Goal: Information Seeking & Learning: Check status

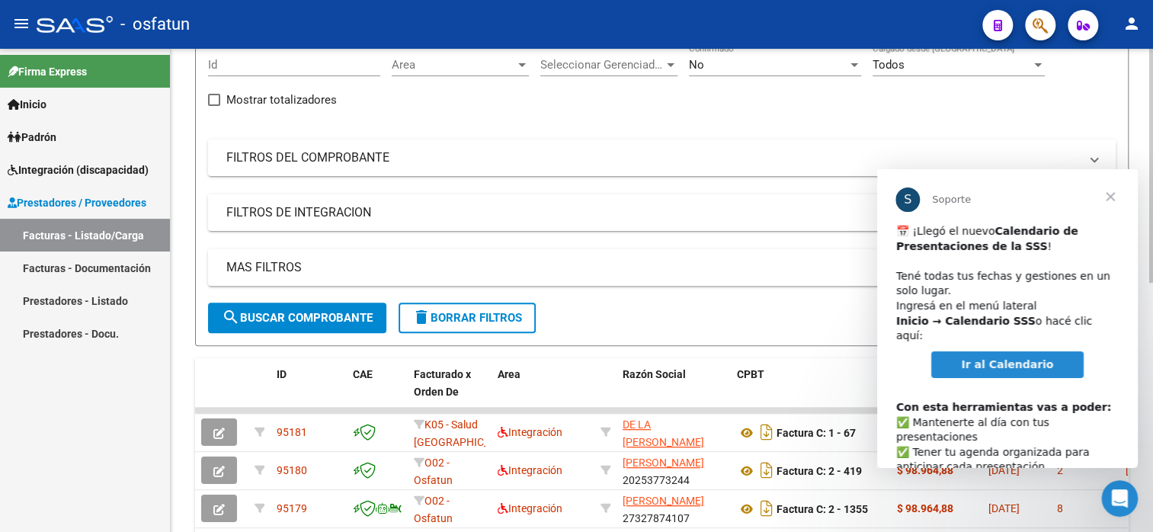
scroll to position [152, 0]
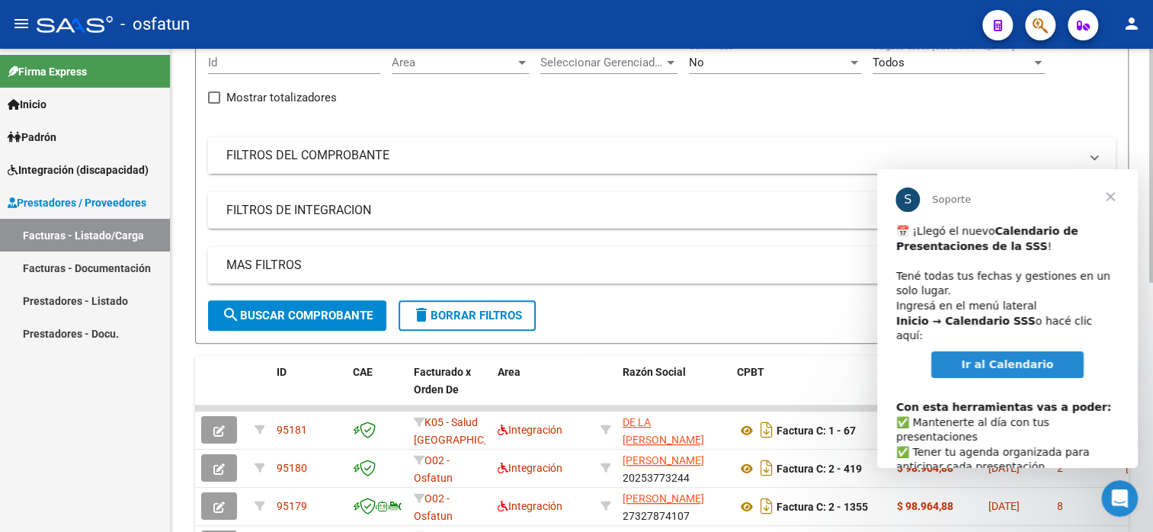
click at [285, 155] on mat-panel-title "FILTROS DEL COMPROBANTE" at bounding box center [652, 155] width 853 height 17
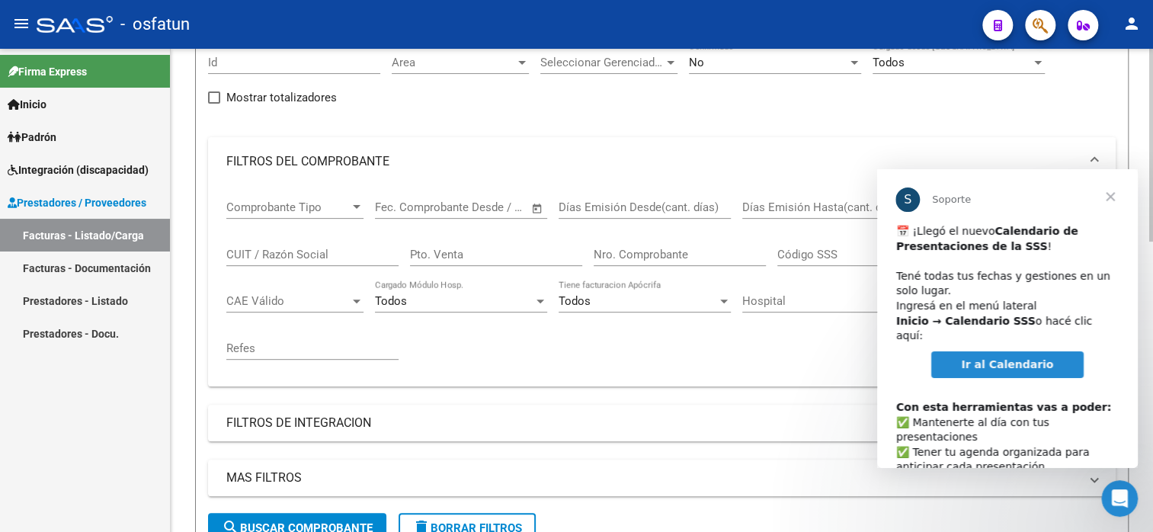
click at [274, 251] on input "CUIT / Razón Social" at bounding box center [312, 255] width 172 height 14
paste input "27373060696"
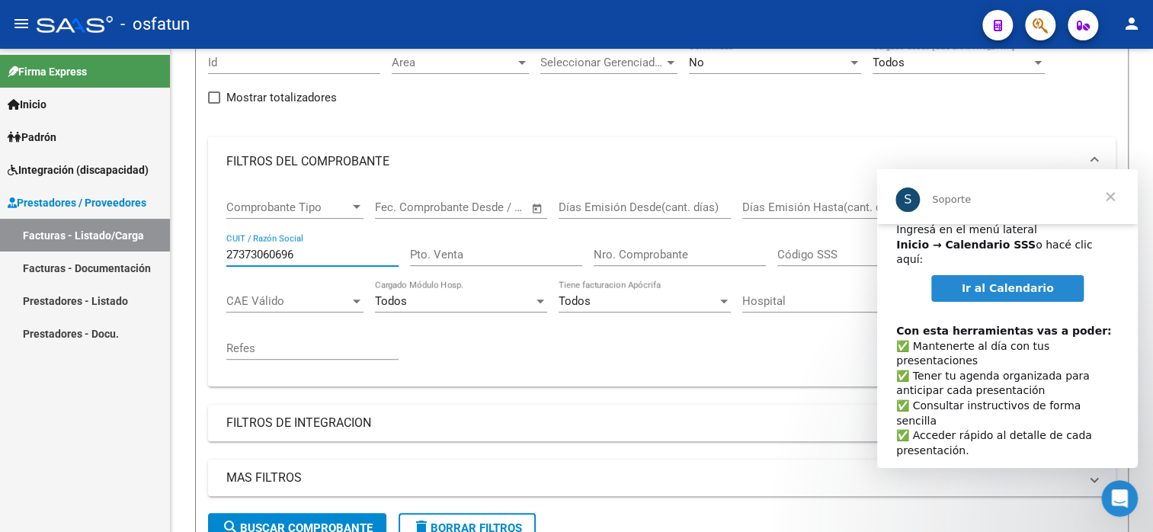
click at [1111, 196] on span "Cerrar" at bounding box center [1110, 196] width 55 height 55
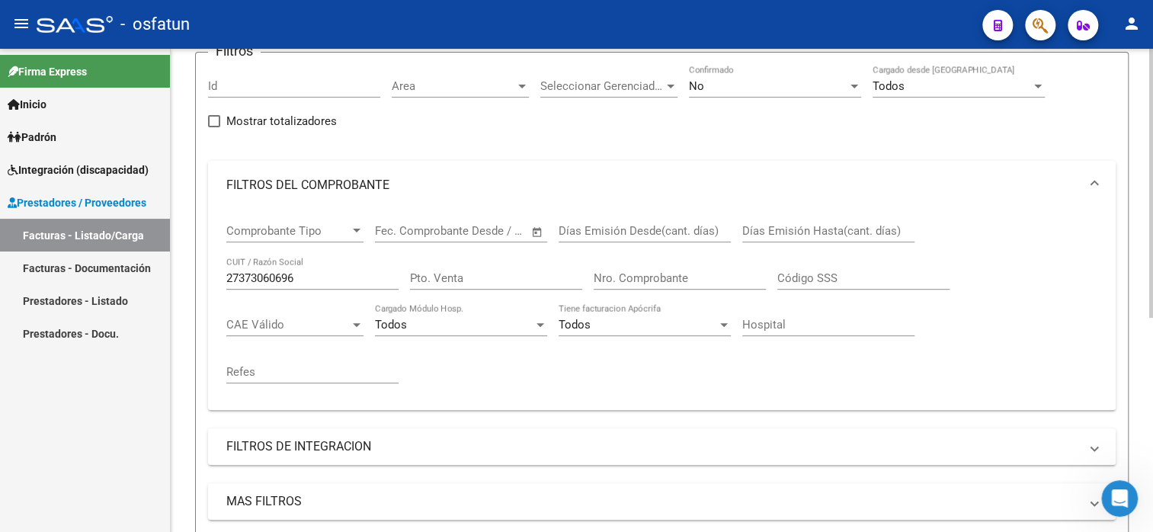
scroll to position [4, 0]
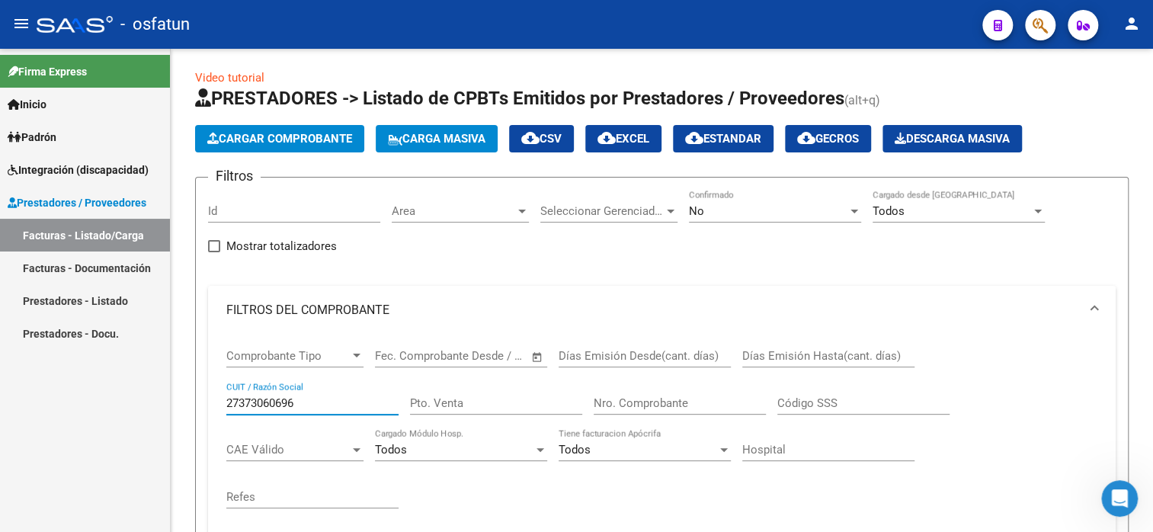
drag, startPoint x: 306, startPoint y: 399, endPoint x: 168, endPoint y: 409, distance: 138.3
click at [168, 409] on mat-sidenav-container "Firma Express Inicio Calendario SSS Instructivos Contacto OS Padrón Análisis Af…" at bounding box center [576, 290] width 1153 height 483
paste input "6226661"
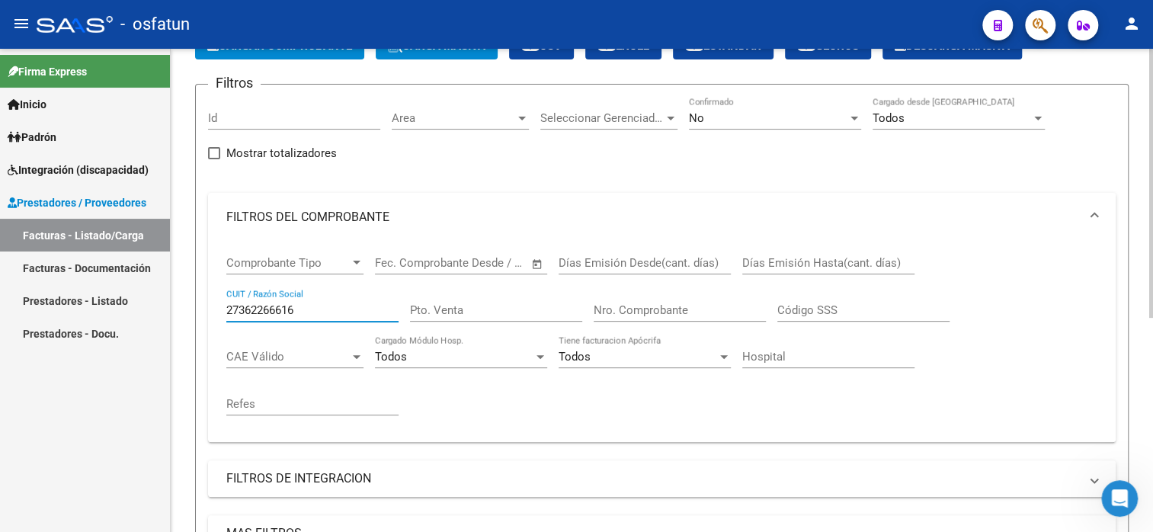
scroll to position [80, 0]
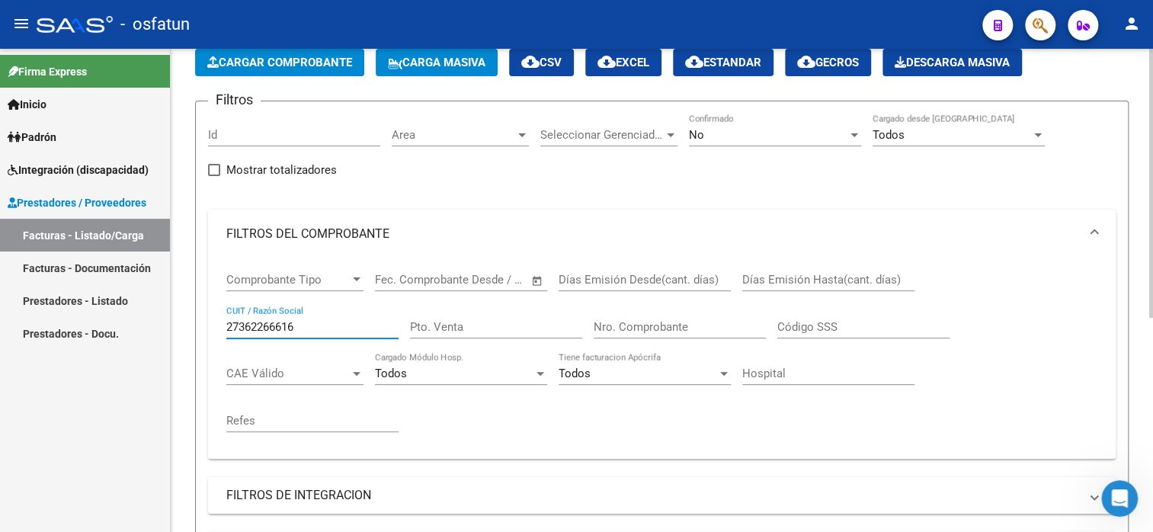
click at [669, 130] on div at bounding box center [671, 135] width 14 height 12
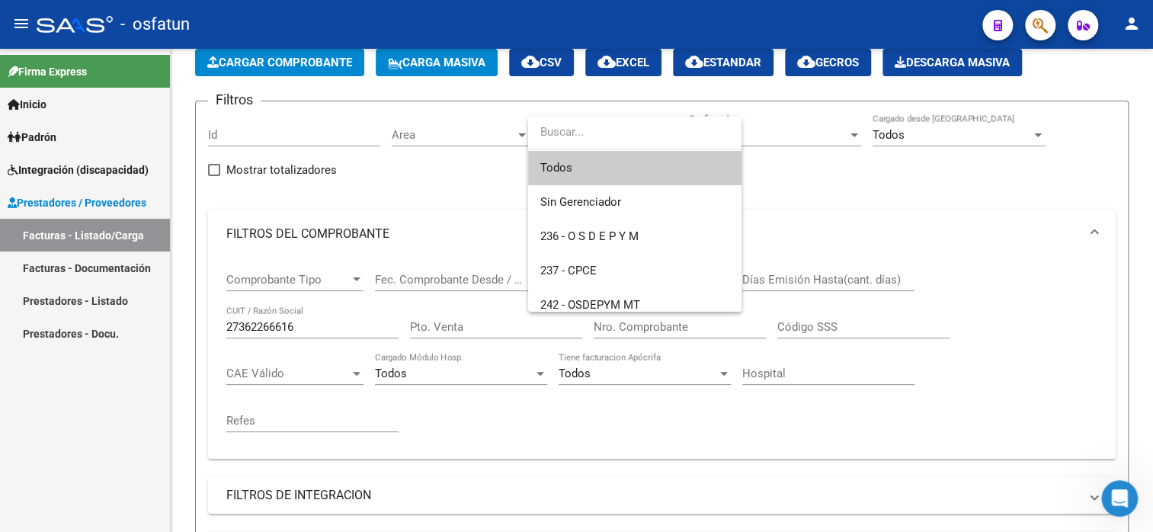
click at [606, 136] on input "dropdown search" at bounding box center [634, 132] width 213 height 34
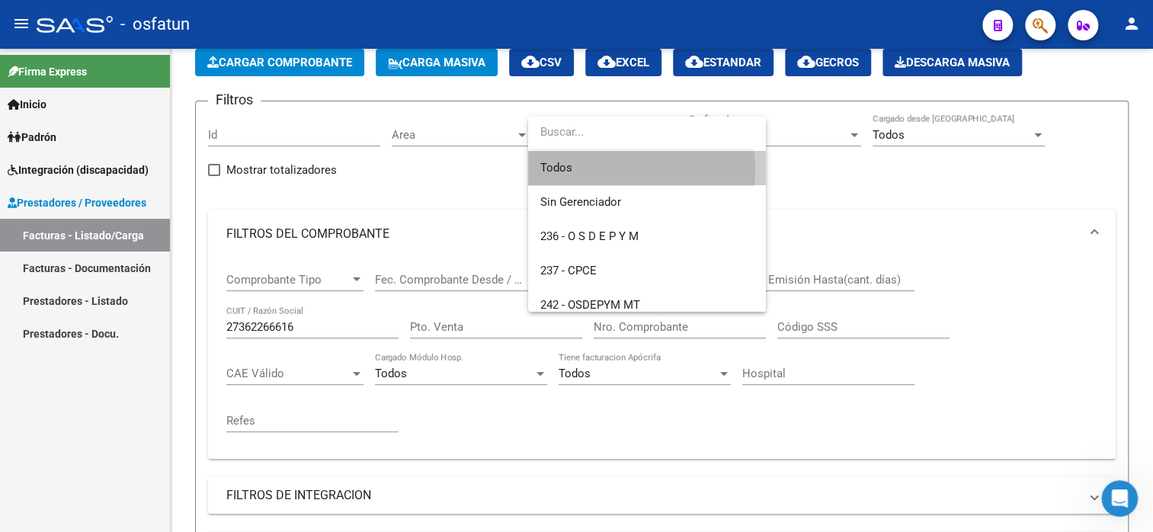
click at [580, 170] on span "Todos" at bounding box center [646, 168] width 213 height 34
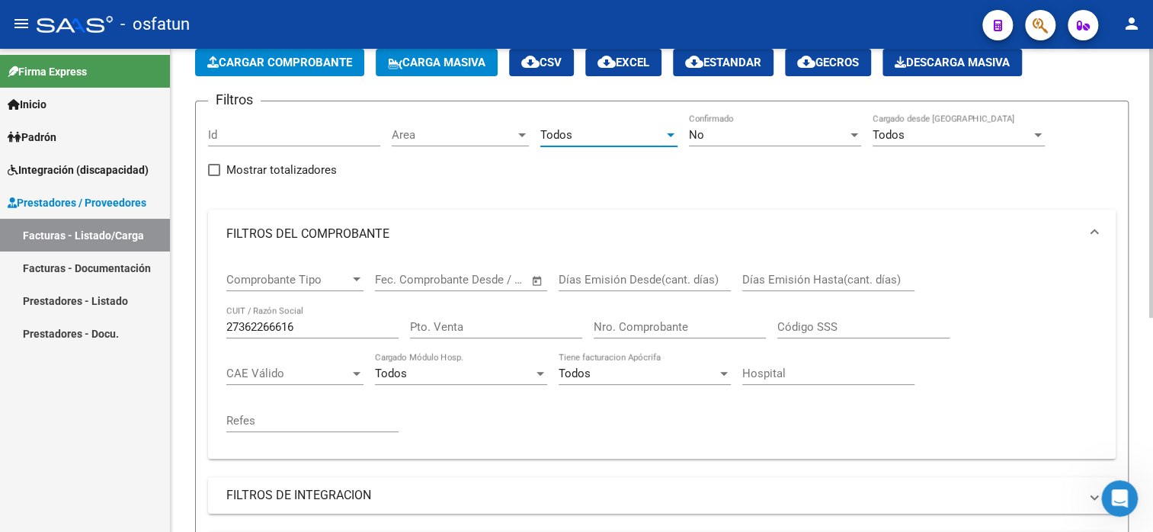
click at [497, 134] on span "Area" at bounding box center [453, 135] width 123 height 14
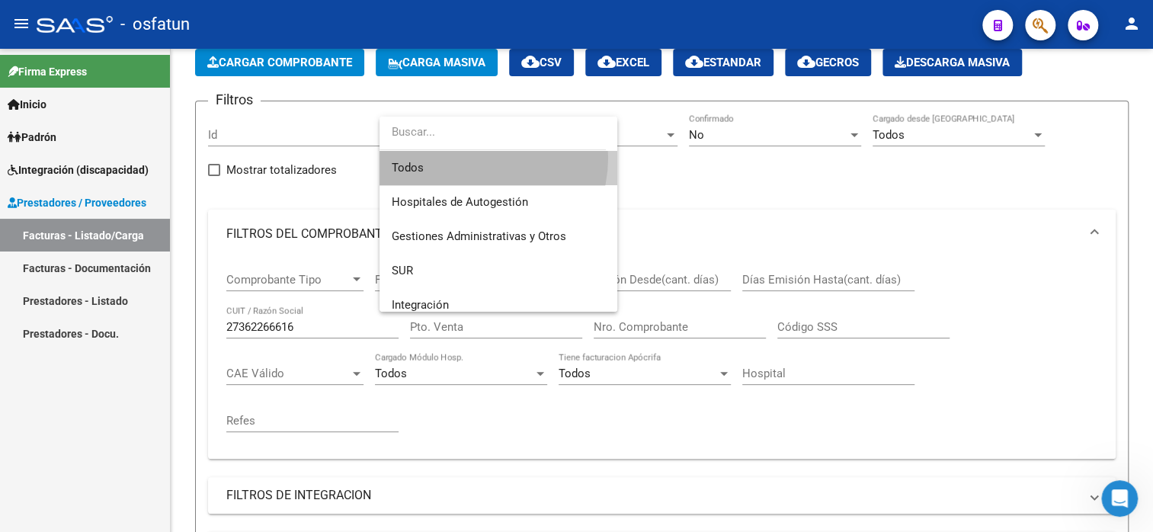
drag, startPoint x: 473, startPoint y: 158, endPoint x: 575, endPoint y: 149, distance: 103.3
click at [473, 159] on span "Todos" at bounding box center [498, 168] width 213 height 34
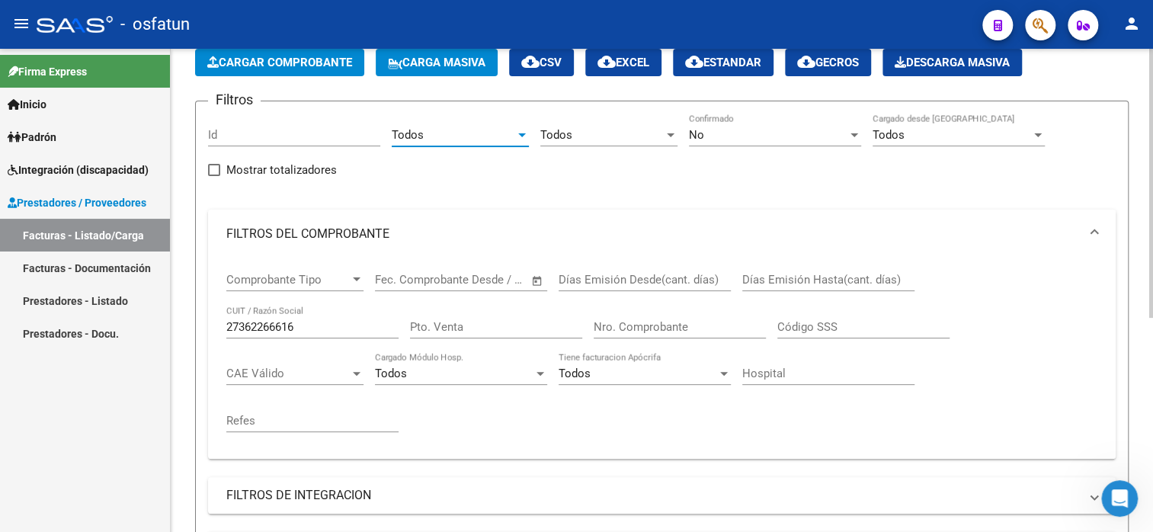
click at [755, 128] on div "No" at bounding box center [768, 135] width 159 height 14
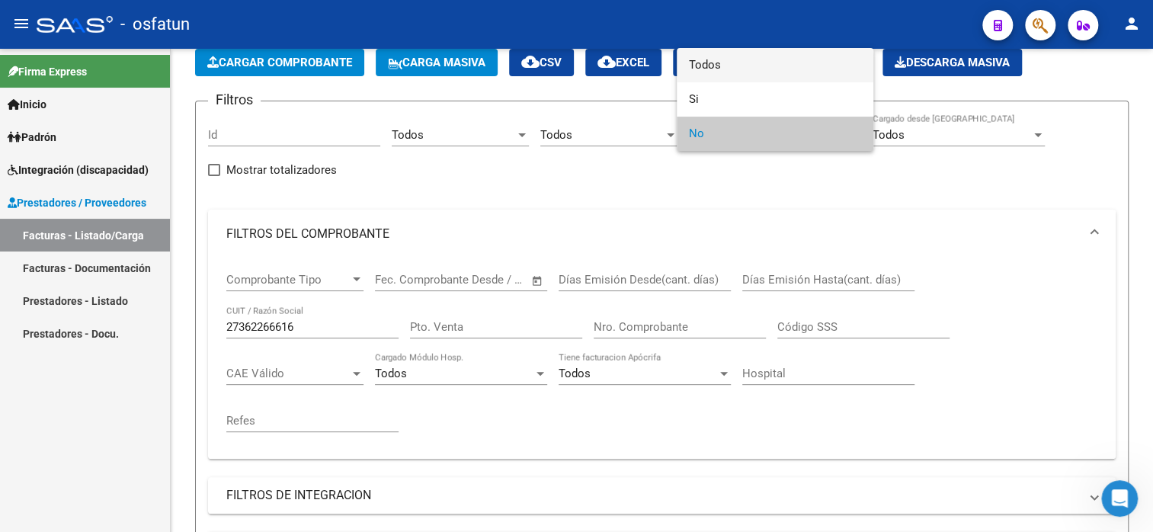
click at [741, 74] on span "Todos" at bounding box center [775, 65] width 172 height 34
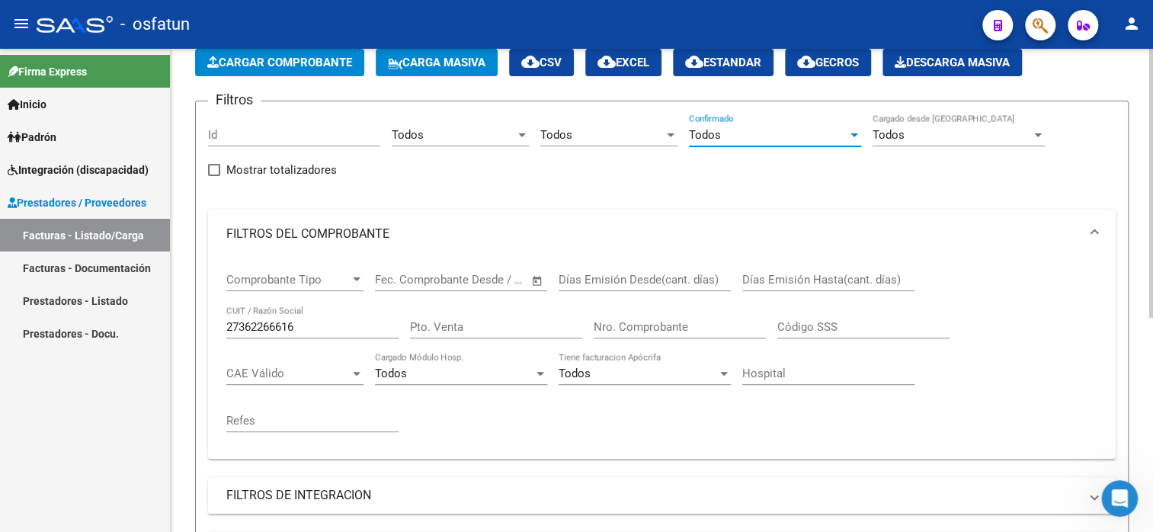
click at [941, 138] on div "Todos" at bounding box center [952, 135] width 159 height 14
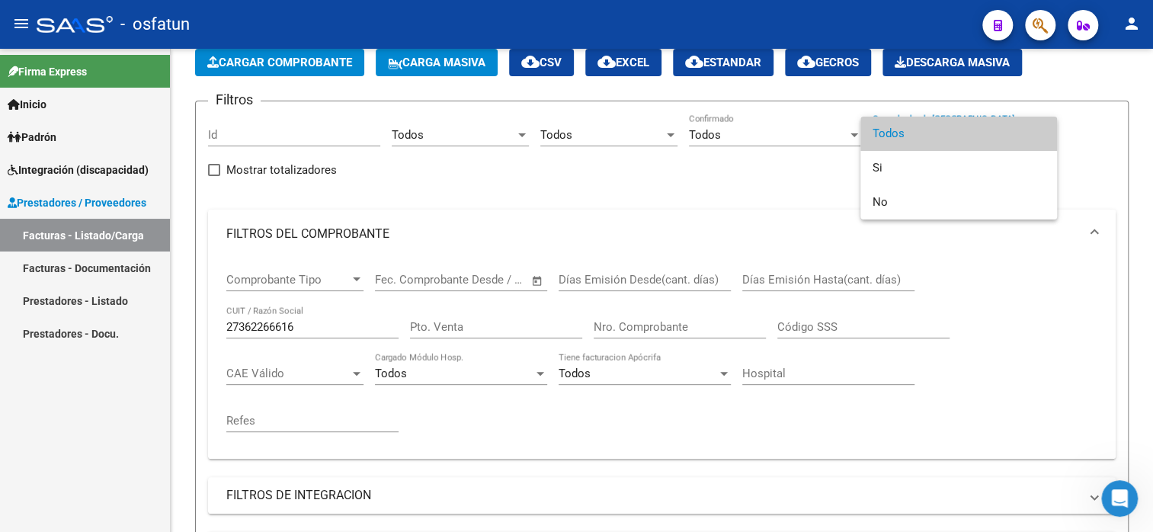
click at [941, 138] on span "Todos" at bounding box center [959, 134] width 172 height 34
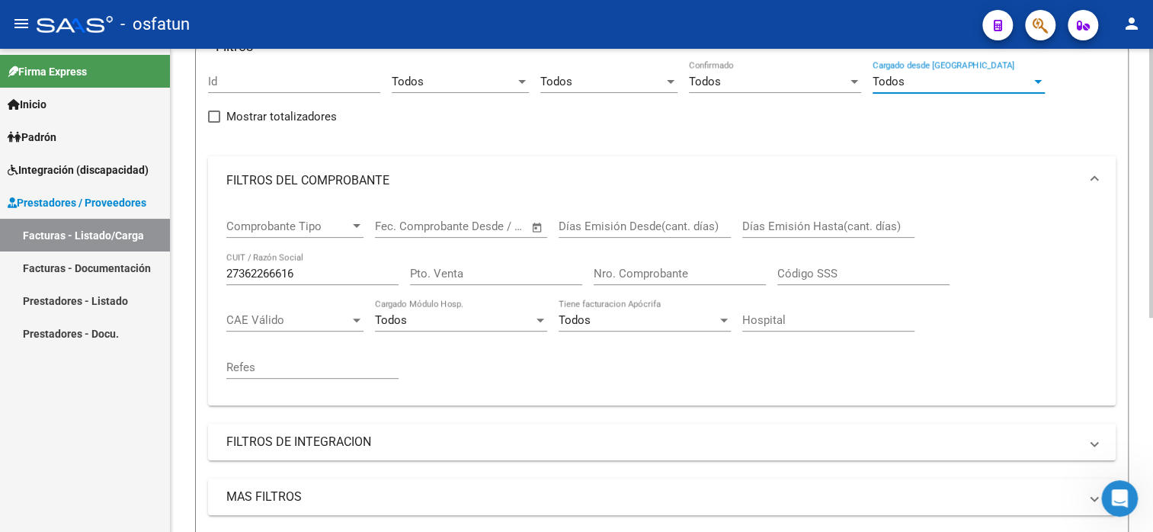
scroll to position [385, 0]
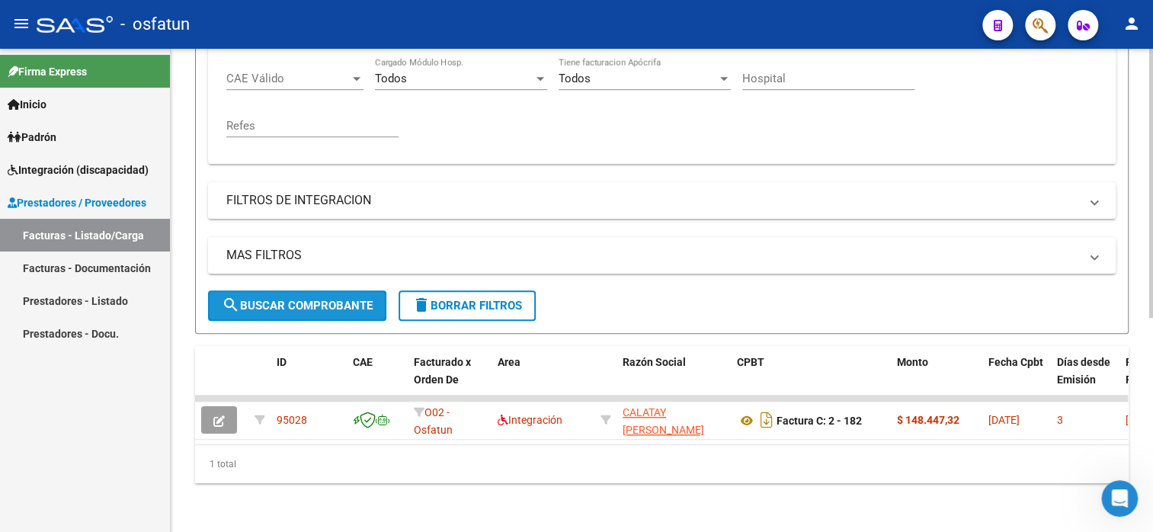
click at [305, 299] on span "search Buscar Comprobante" at bounding box center [297, 306] width 151 height 14
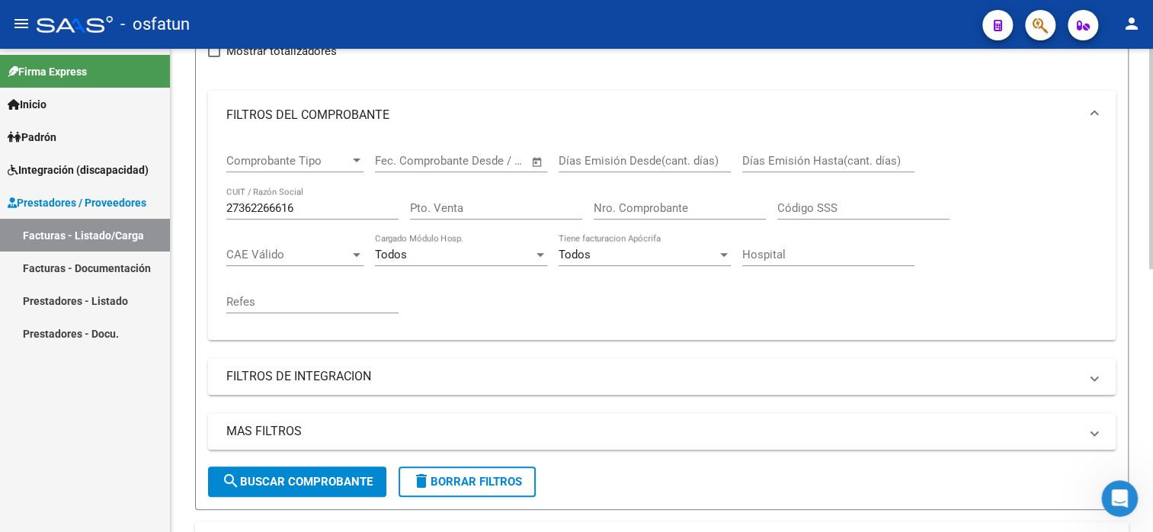
scroll to position [118, 0]
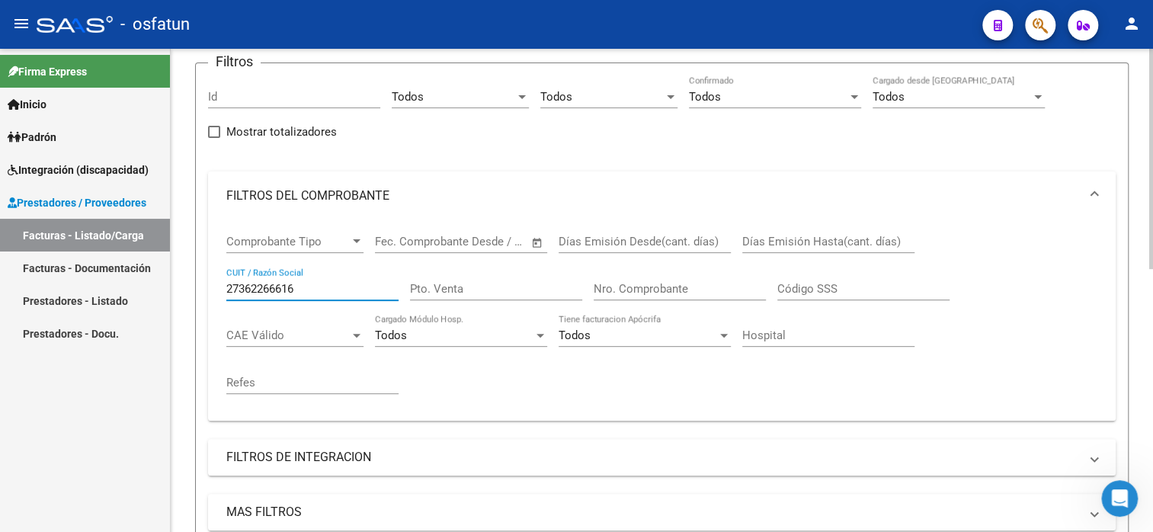
drag, startPoint x: 303, startPoint y: 284, endPoint x: 226, endPoint y: 280, distance: 77.1
click at [226, 280] on div "27362266616 CUIT / Razón Social" at bounding box center [312, 284] width 172 height 33
paste input "3266868154"
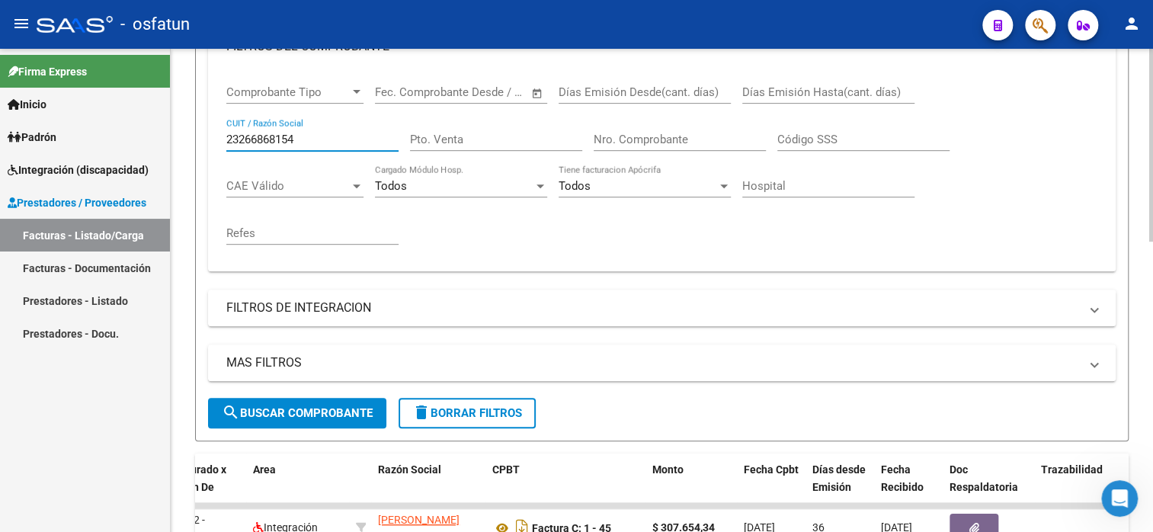
scroll to position [271, 0]
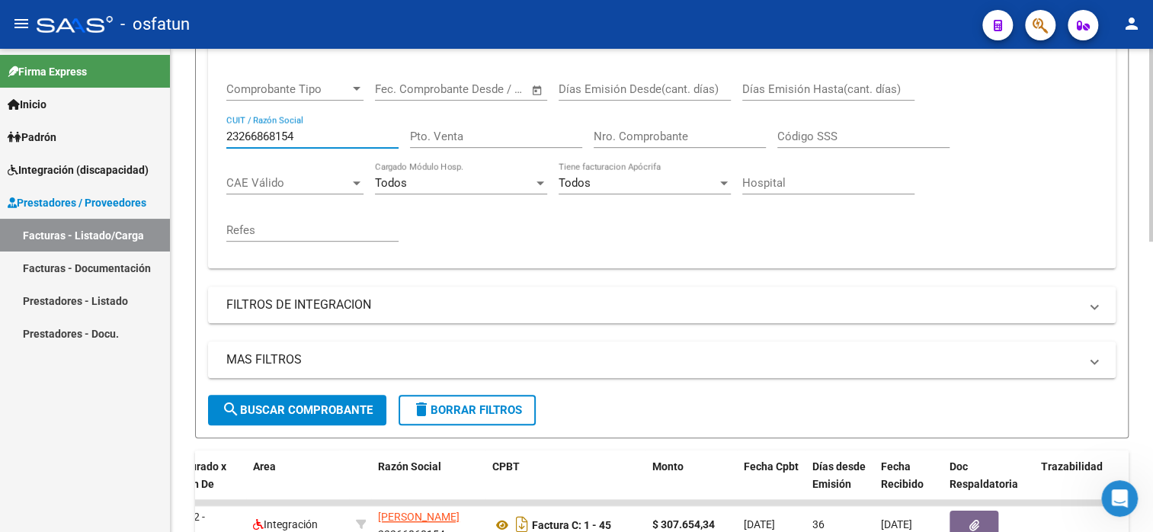
click at [329, 407] on span "search Buscar Comprobante" at bounding box center [297, 410] width 151 height 14
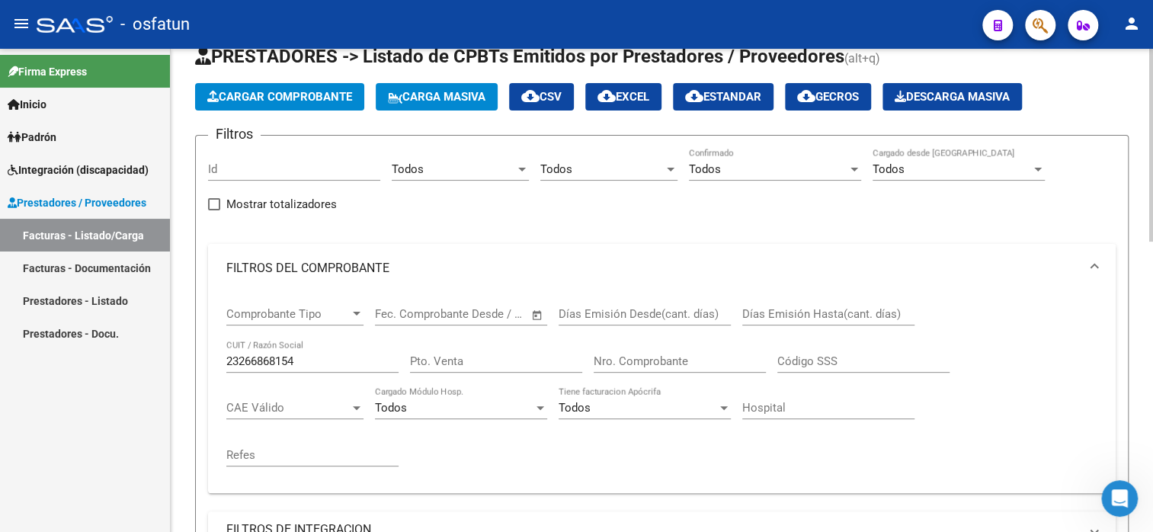
scroll to position [42, 0]
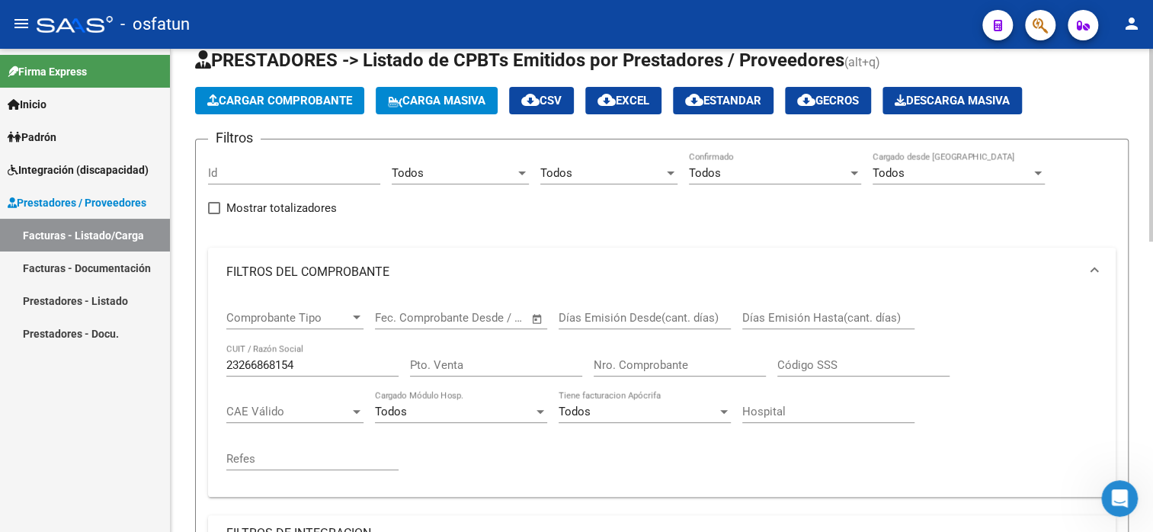
click at [313, 365] on input "23266868154" at bounding box center [312, 365] width 172 height 14
drag, startPoint x: 313, startPoint y: 365, endPoint x: 210, endPoint y: 367, distance: 102.9
click at [210, 367] on div "Comprobante Tipo Comprobante Tipo Fecha inicio – Fecha fin Fec. Comprobante Des…" at bounding box center [662, 396] width 908 height 200
click at [229, 362] on input "23266868154" at bounding box center [312, 365] width 172 height 14
drag, startPoint x: 224, startPoint y: 362, endPoint x: 239, endPoint y: 365, distance: 15.5
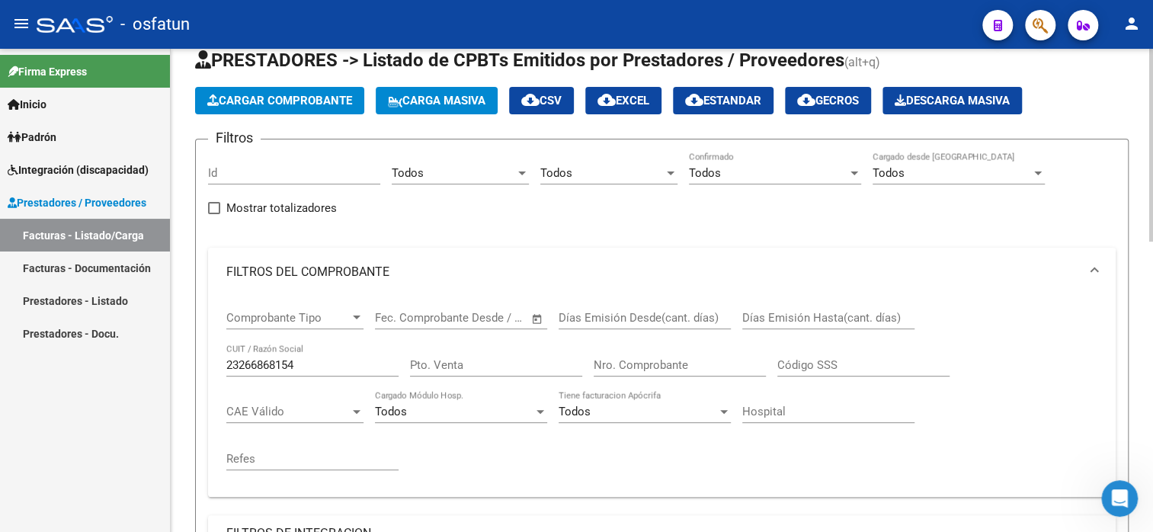
click at [239, 365] on div "Comprobante Tipo Comprobante Tipo Fecha inicio – Fecha fin Fec. Comprobante Des…" at bounding box center [662, 396] width 908 height 200
drag, startPoint x: 303, startPoint y: 365, endPoint x: 226, endPoint y: 364, distance: 77.0
click at [226, 364] on input "23266868154" at bounding box center [312, 365] width 172 height 14
paste input "7265651610"
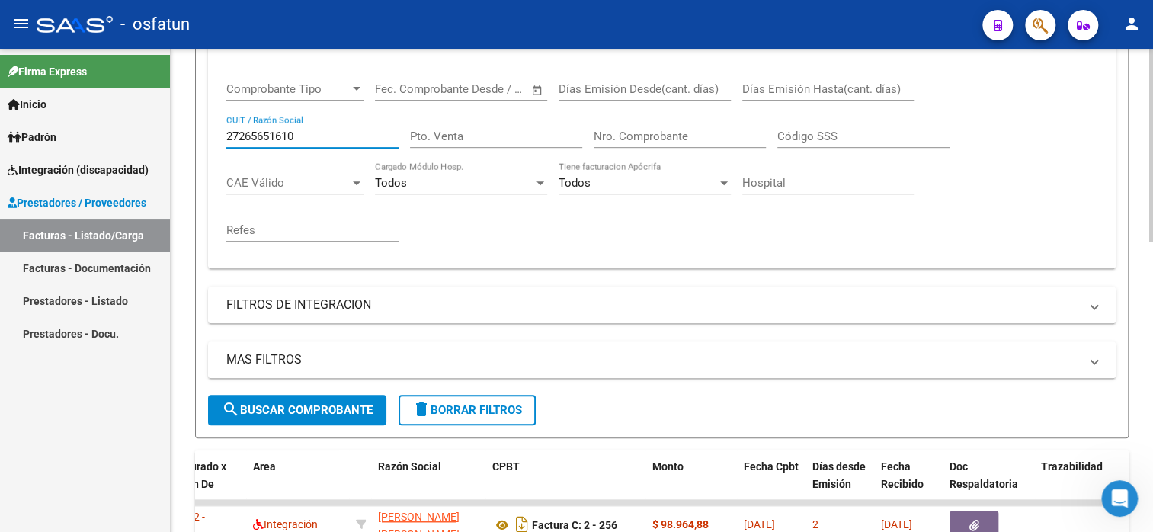
scroll to position [347, 0]
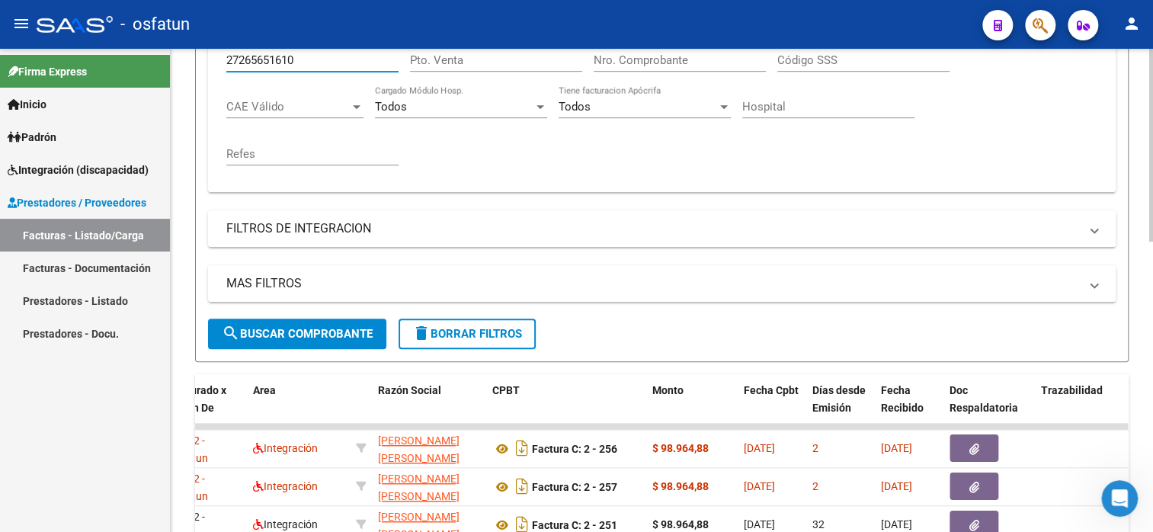
drag, startPoint x: 308, startPoint y: 62, endPoint x: 221, endPoint y: 69, distance: 87.2
click at [221, 69] on div "Comprobante Tipo Comprobante Tipo Fecha inicio – Fecha fin Fec. Comprobante Des…" at bounding box center [662, 92] width 908 height 200
paste input "52873991"
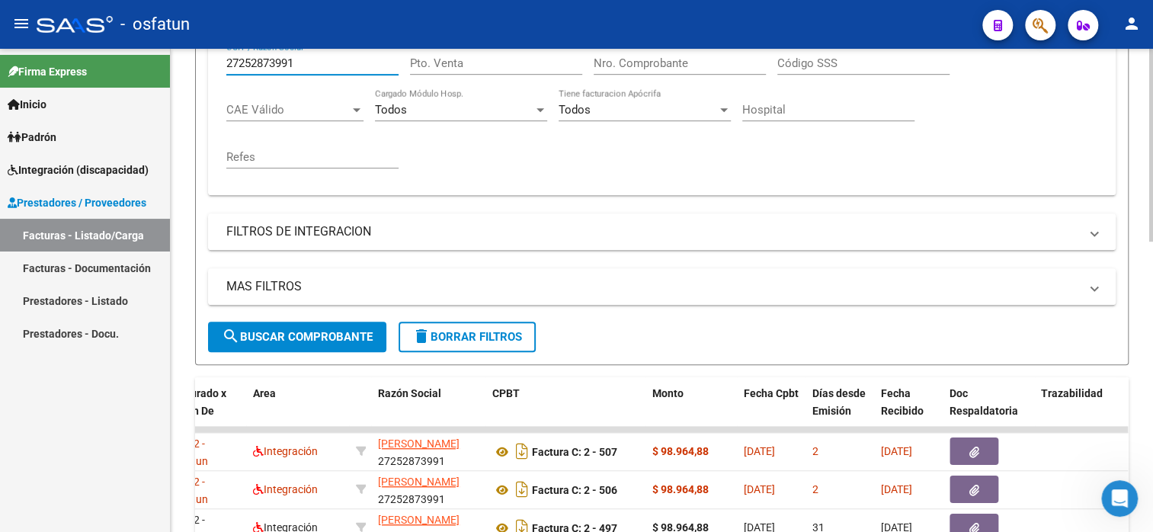
drag, startPoint x: 309, startPoint y: 56, endPoint x: 204, endPoint y: 70, distance: 106.1
click at [204, 70] on form "Filtros Id Todos Area Todos Seleccionar Gerenciador Todos Confirmado Todos Carg…" at bounding box center [662, 101] width 934 height 528
paste input "0283847048"
drag, startPoint x: 303, startPoint y: 63, endPoint x: 226, endPoint y: 63, distance: 77.0
click at [226, 63] on input "20283847048" at bounding box center [312, 63] width 172 height 14
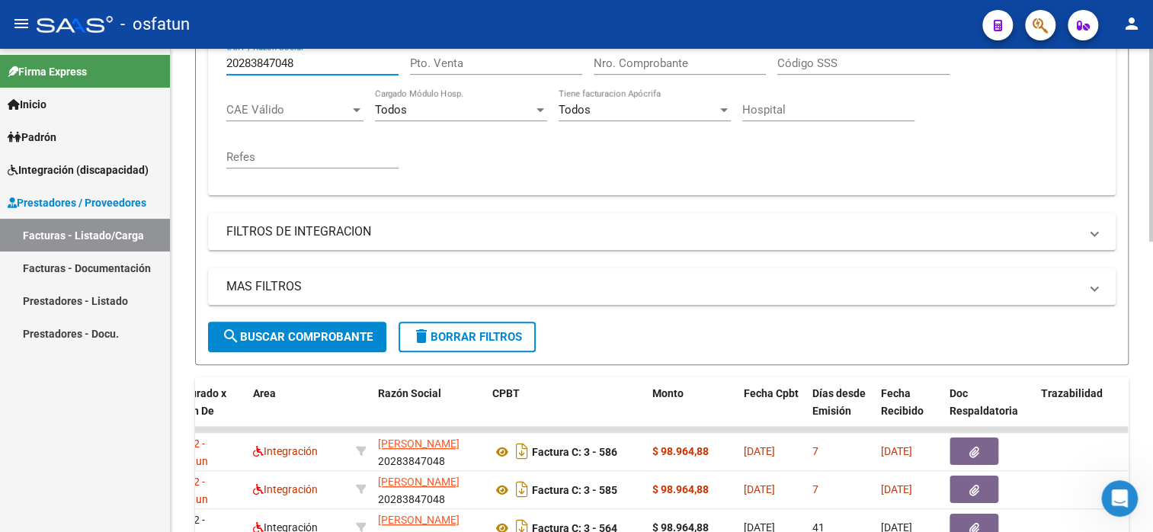
paste input "7345879299"
drag, startPoint x: 308, startPoint y: 58, endPoint x: 213, endPoint y: 65, distance: 94.8
click at [213, 65] on div "Comprobante Tipo Comprobante Tipo Fecha inicio – Fecha fin Fec. Comprobante Des…" at bounding box center [662, 95] width 908 height 200
paste input "238681311"
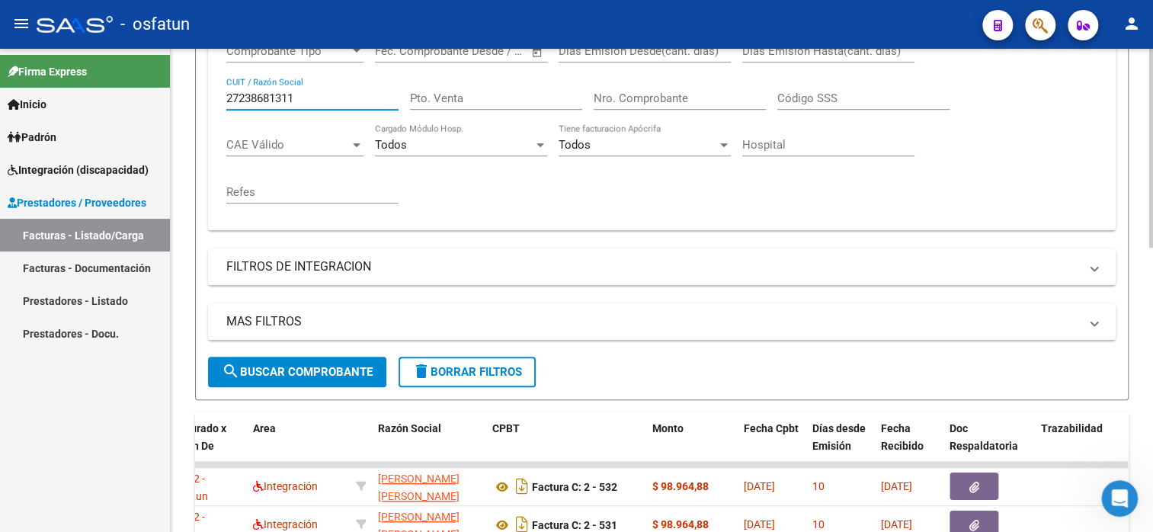
scroll to position [191, 0]
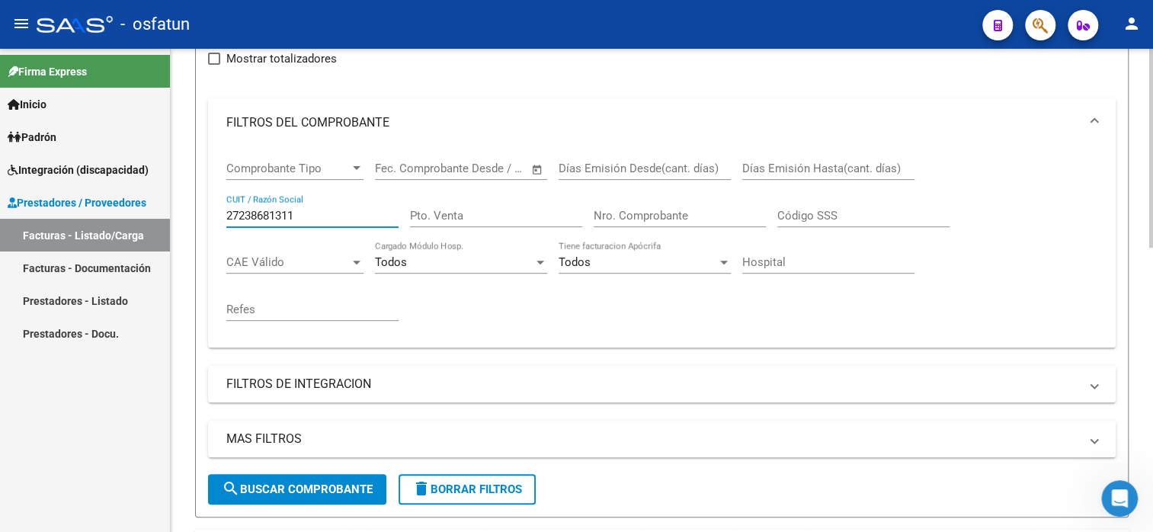
drag, startPoint x: 301, startPoint y: 213, endPoint x: 229, endPoint y: 218, distance: 72.6
click at [229, 218] on input "27238681311" at bounding box center [312, 216] width 172 height 14
paste input "3271110324"
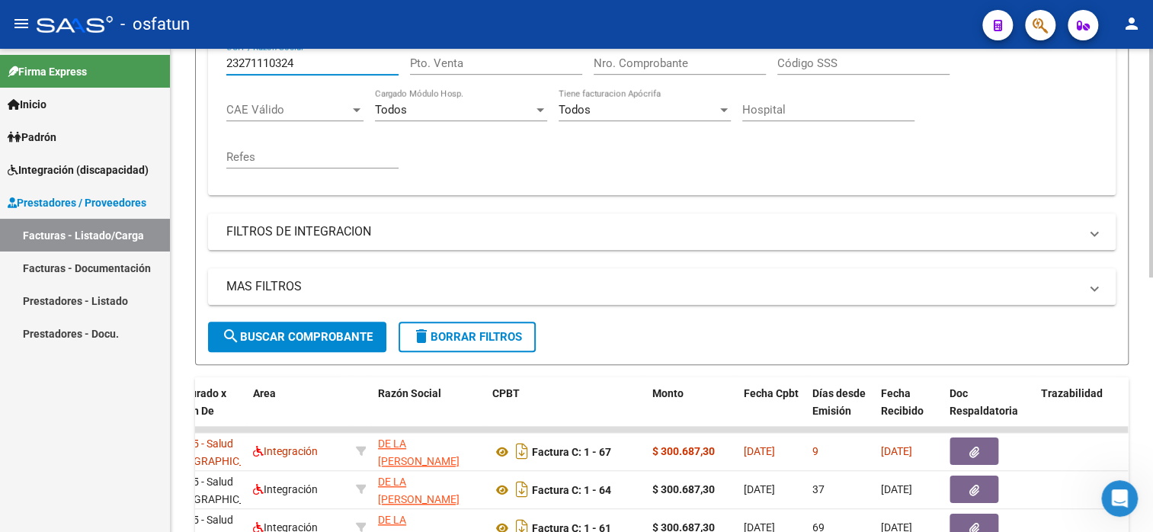
drag, startPoint x: 306, startPoint y: 58, endPoint x: 228, endPoint y: 69, distance: 79.3
click at [228, 69] on div "23271110324 CUIT / Razón Social" at bounding box center [312, 58] width 172 height 33
paste input "7265651610"
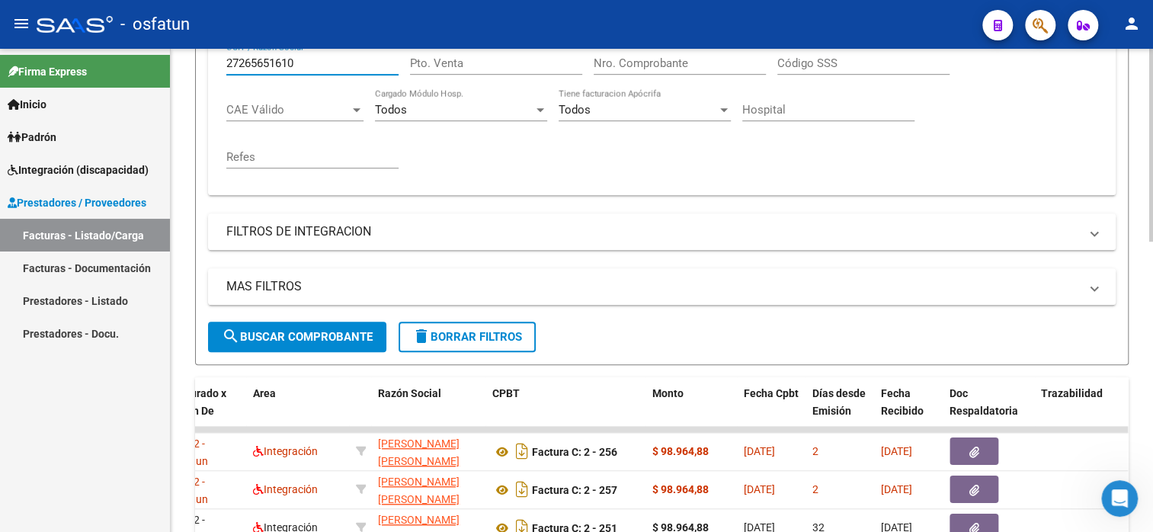
drag, startPoint x: 302, startPoint y: 64, endPoint x: 204, endPoint y: 67, distance: 97.6
click at [204, 67] on form "Filtros Id Todos Area Todos Seleccionar Gerenciador Todos Confirmado Todos Carg…" at bounding box center [662, 101] width 934 height 528
paste input "38681311"
drag, startPoint x: 322, startPoint y: 56, endPoint x: 217, endPoint y: 60, distance: 104.5
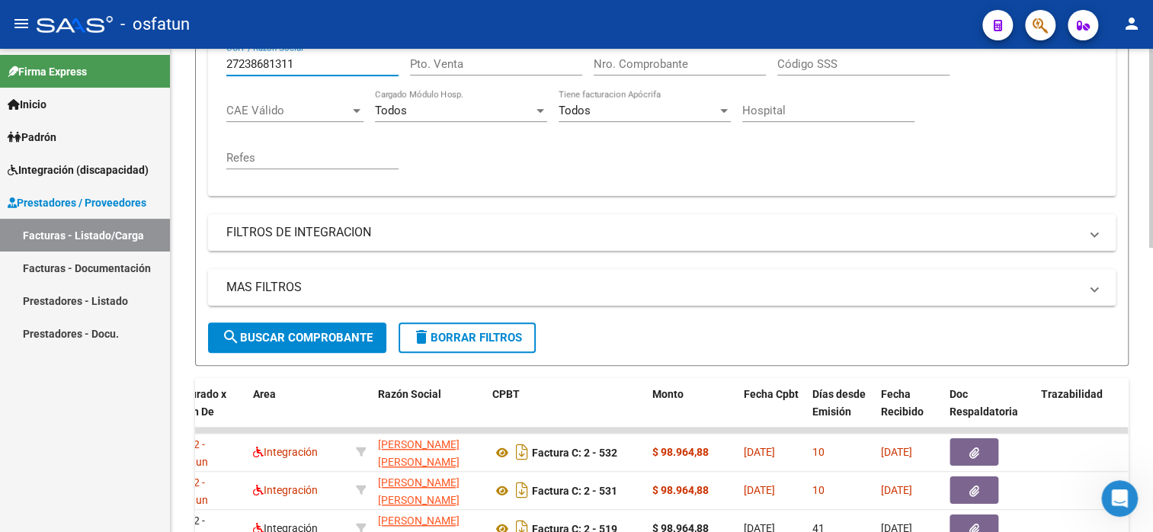
click at [217, 60] on div "Comprobante Tipo Comprobante Tipo Fecha inicio – Fecha fin Fec. Comprobante Des…" at bounding box center [662, 95] width 908 height 200
paste input "5287399"
drag, startPoint x: 298, startPoint y: 66, endPoint x: 221, endPoint y: 71, distance: 77.2
click at [221, 71] on div "Comprobante Tipo Comprobante Tipo Fecha inicio – Fecha fin Fec. Comprobante Des…" at bounding box center [662, 95] width 908 height 200
paste input "0283847048"
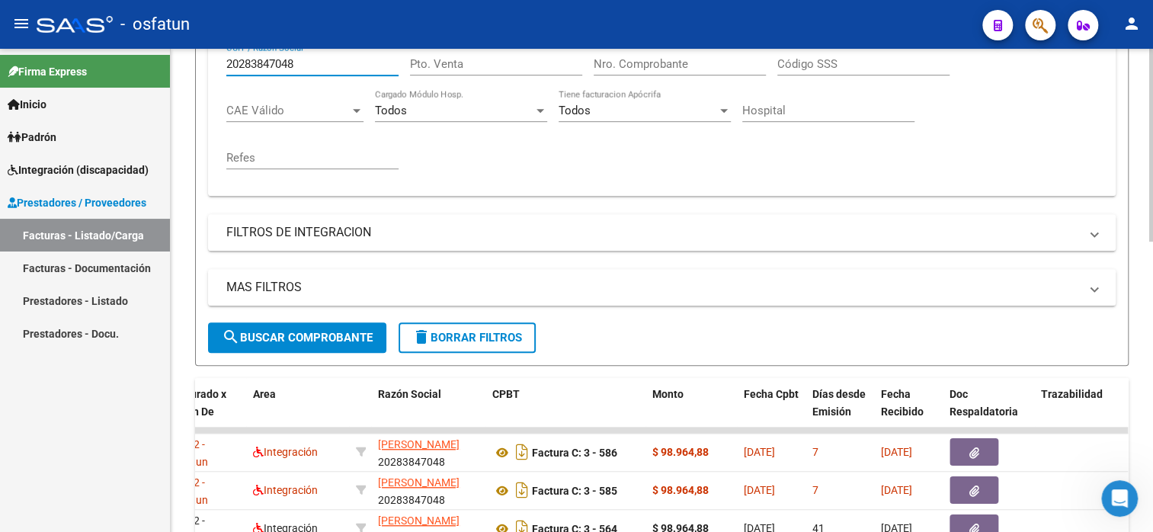
drag, startPoint x: 264, startPoint y: 61, endPoint x: 190, endPoint y: 66, distance: 74.8
click at [190, 66] on div "Video tutorial PRESTADORES -> Listado de CPBTs Emitidos por Prestadores / Prove…" at bounding box center [662, 306] width 982 height 1201
paste input "7345879299"
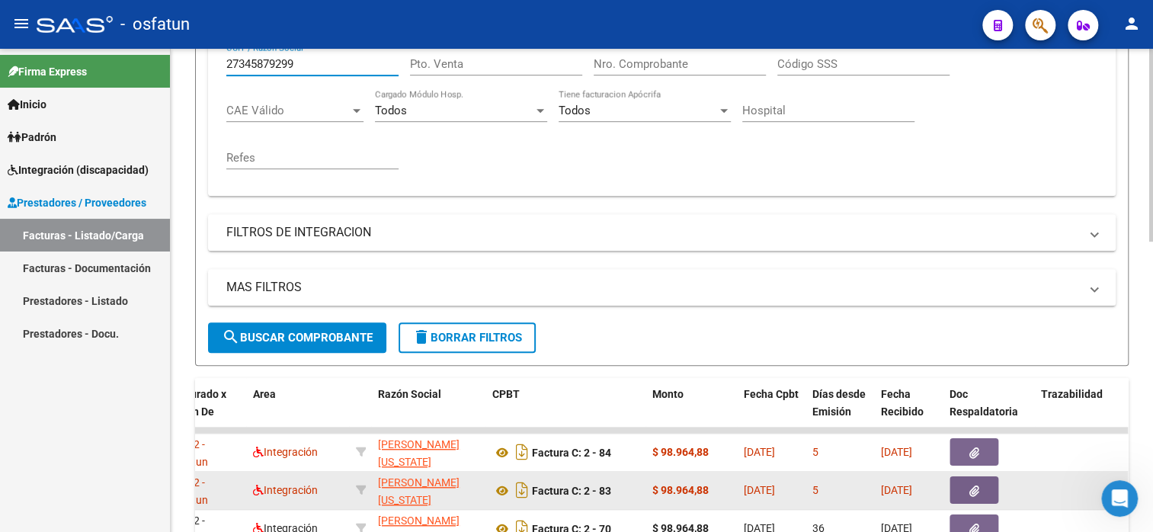
type input "27345879299"
